Goal: Communication & Community: Ask a question

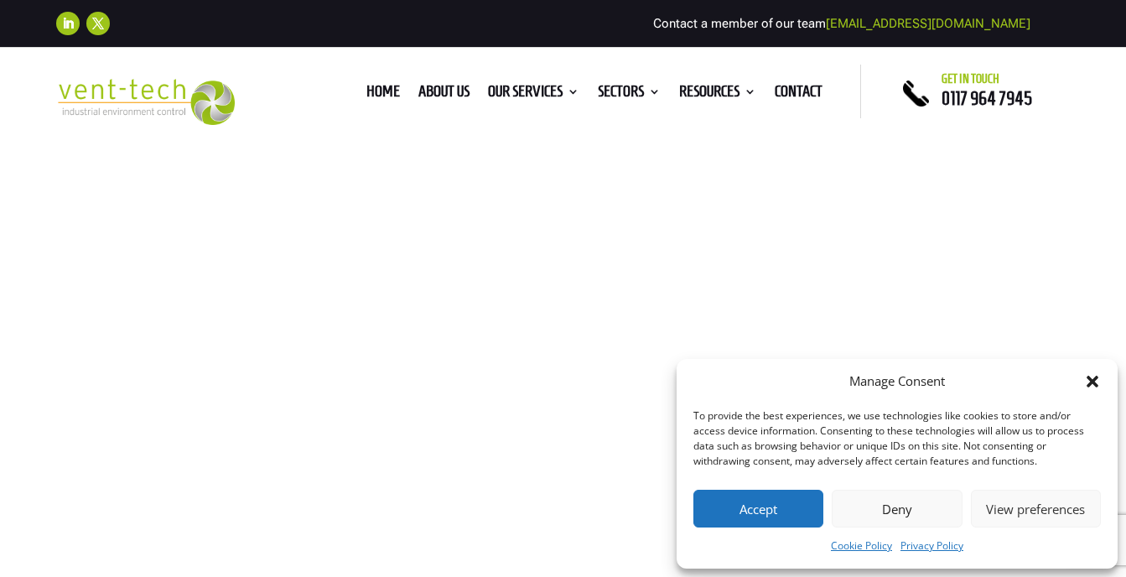
click at [789, 507] on button "Accept" at bounding box center [758, 509] width 130 height 38
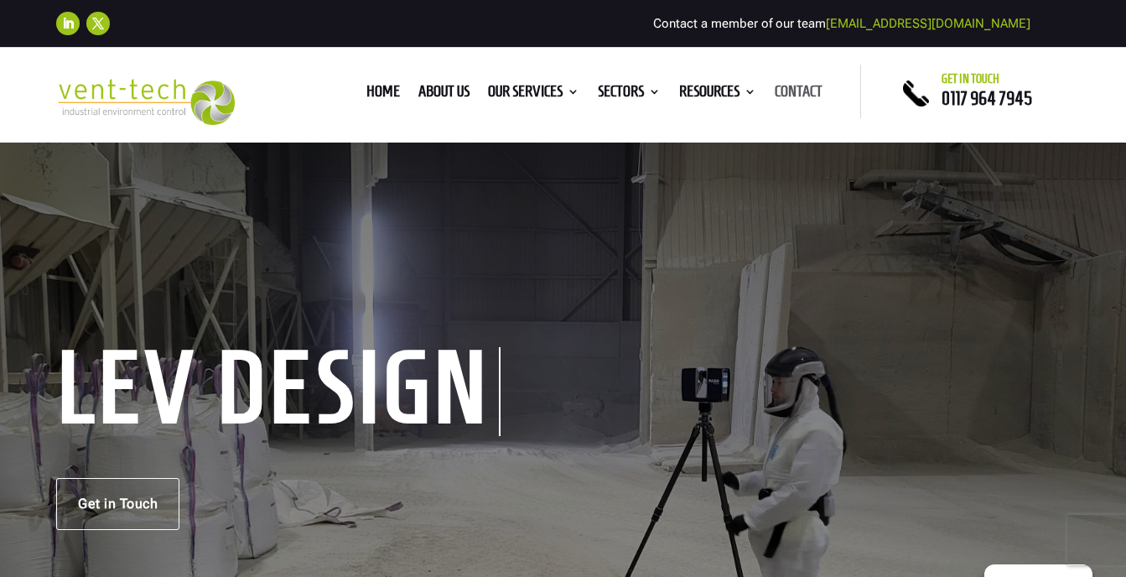
click at [797, 88] on link "Contact" at bounding box center [799, 95] width 48 height 18
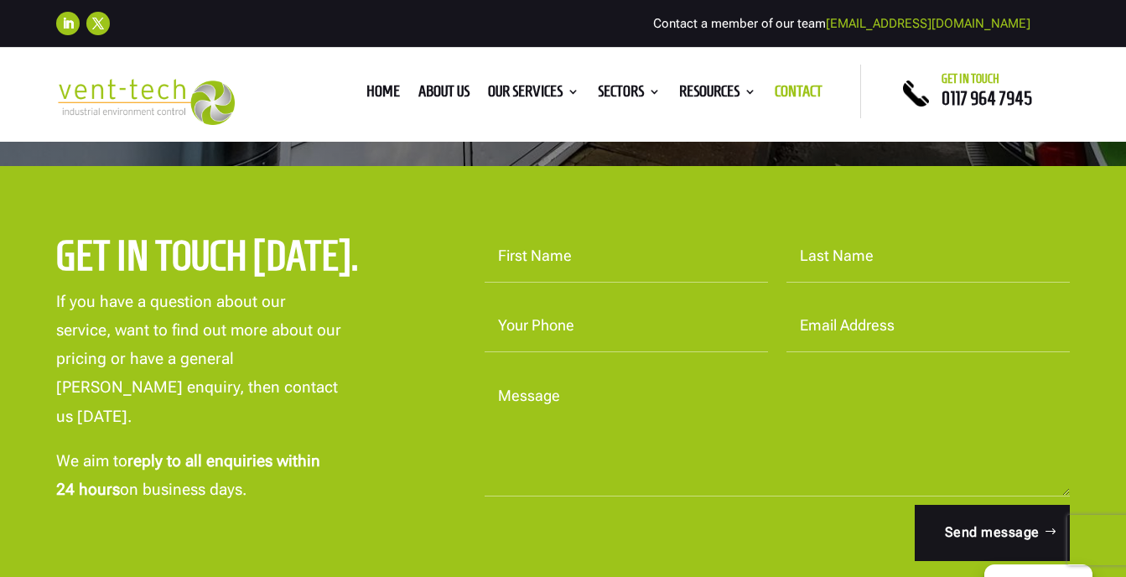
scroll to position [495, 0]
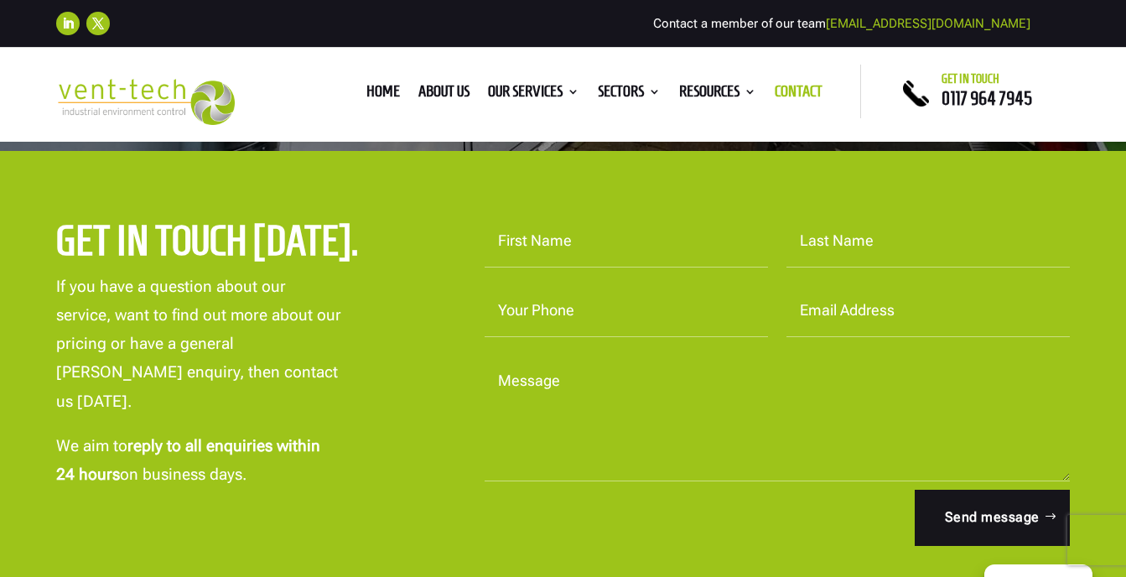
click at [530, 241] on input "First Name" at bounding box center [626, 241] width 283 height 52
type input "simon"
type input "hall"
type input "07919486955"
click at [839, 311] on input "shalltt@hotmail.com" at bounding box center [928, 311] width 283 height 52
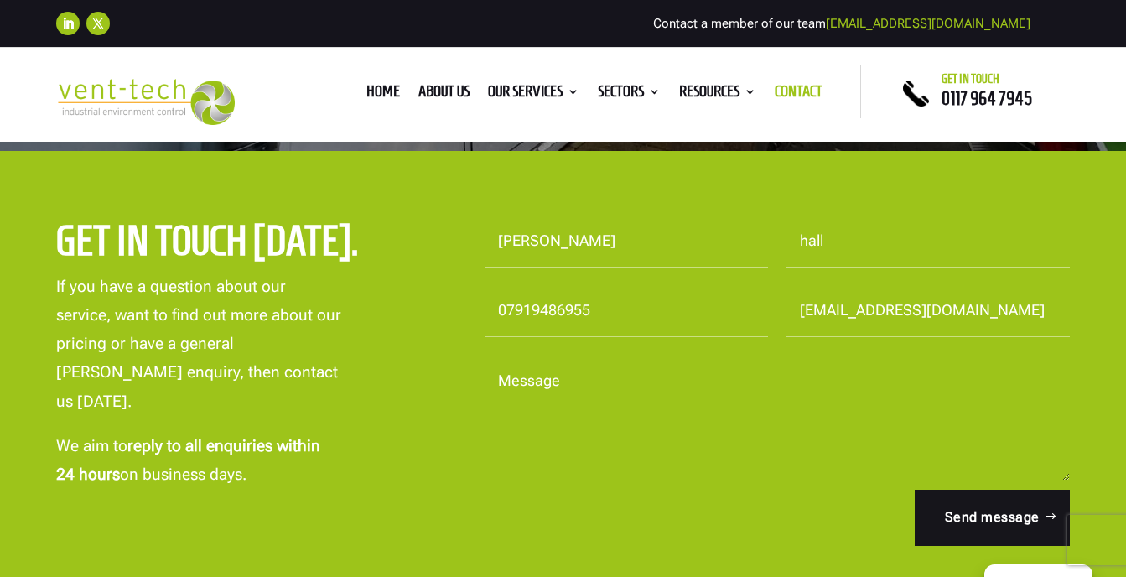
type input "sjbs18@hotmail.com"
click at [522, 382] on textarea "Message" at bounding box center [777, 419] width 585 height 126
click at [559, 387] on textarea "Hi . Loooking for a proforma for 3 of your inspection hatch ceiling tile" at bounding box center [777, 419] width 585 height 126
click at [946, 382] on textarea "Hi . Looking for a proforma for 3 of your inspection hatch ceiling tile" at bounding box center [777, 419] width 585 height 126
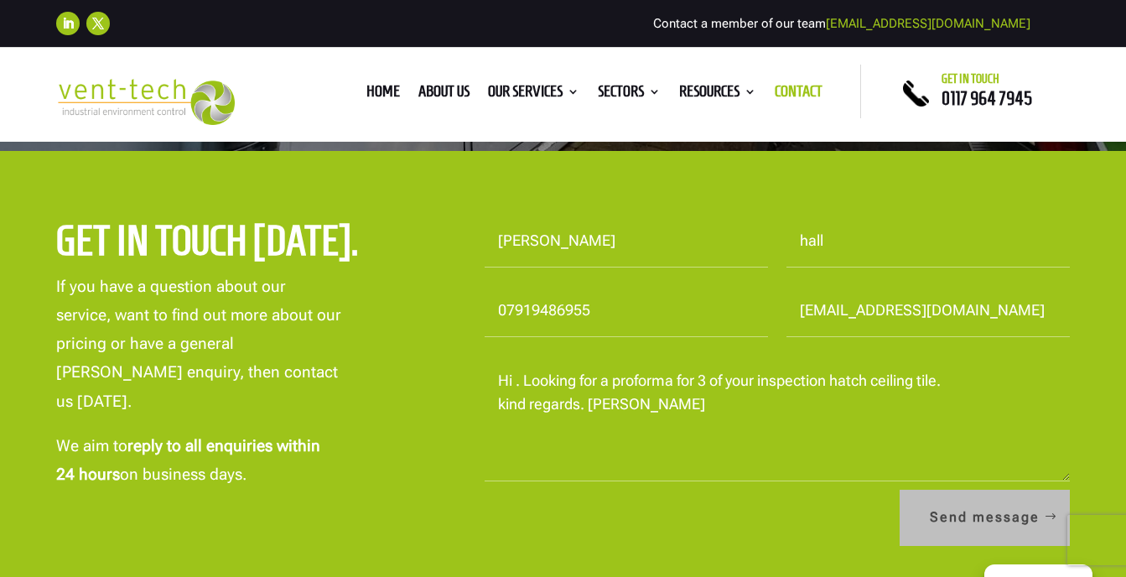
type textarea "Hi . Looking for a proforma for 3 of your inspection hatch ceiling tile. kind r…"
click at [968, 511] on button "Send message" at bounding box center [985, 517] width 170 height 55
